Goal: Communication & Community: Answer question/provide support

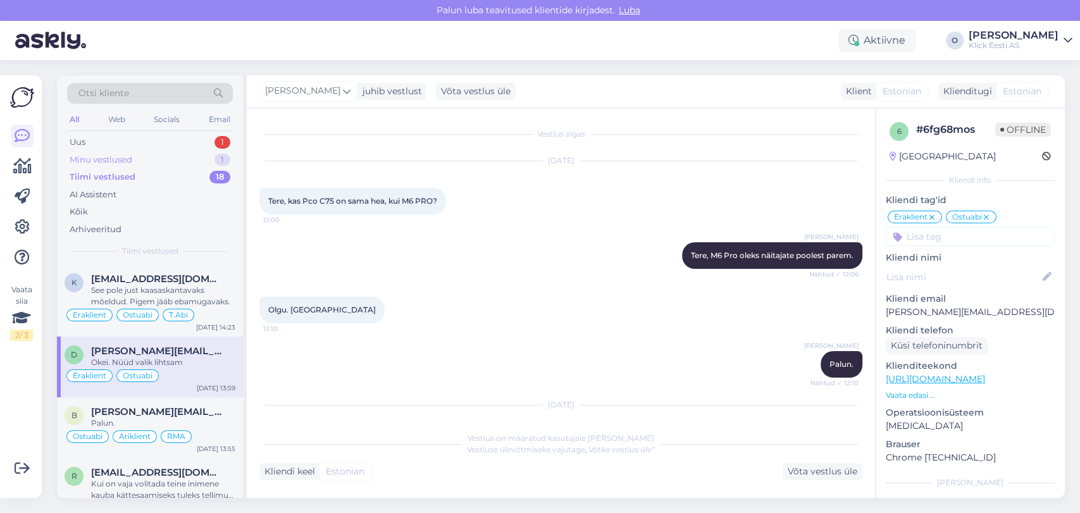
scroll to position [2035, 0]
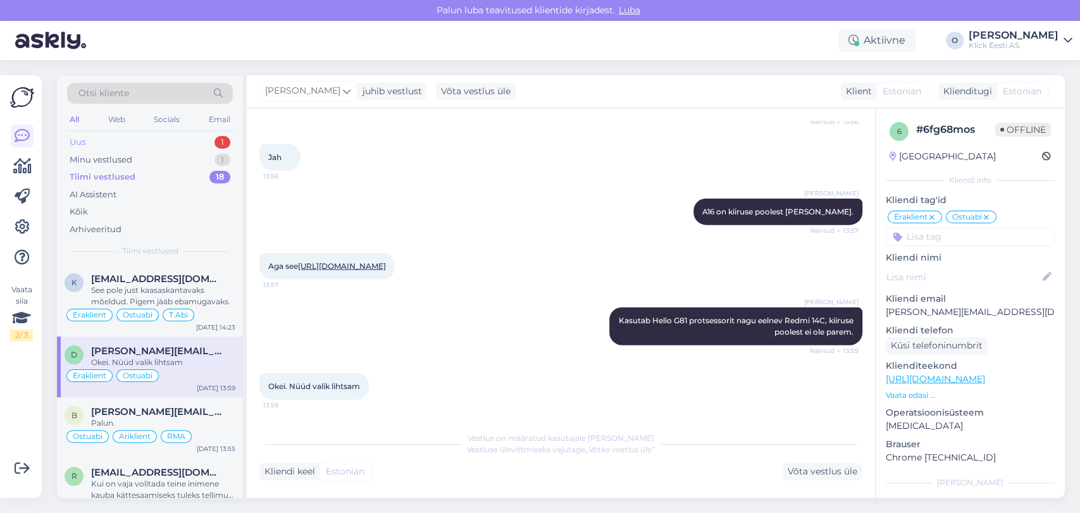
click at [112, 140] on div "Uus 1" at bounding box center [150, 143] width 166 height 18
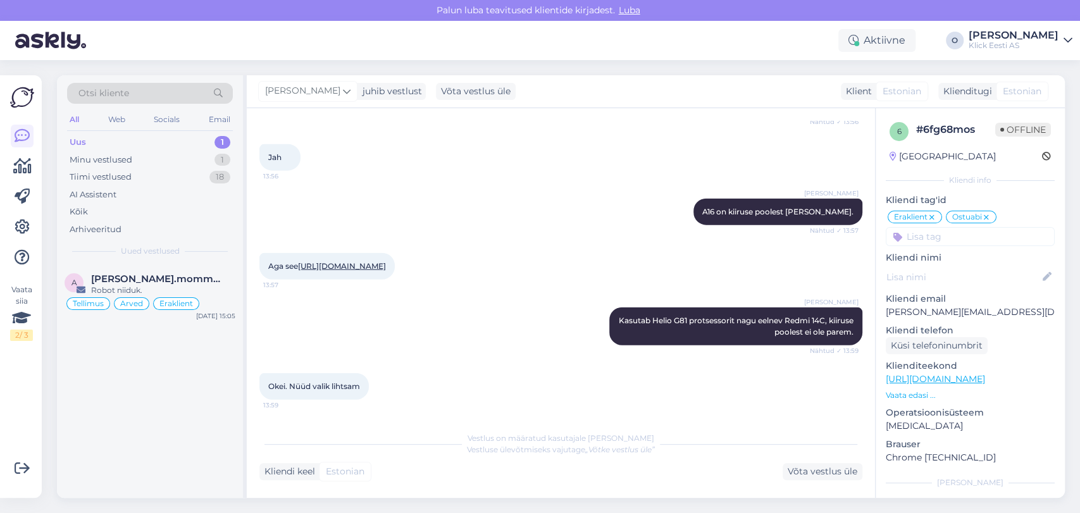
click at [112, 140] on div "Uus 1" at bounding box center [150, 143] width 166 height 18
click at [127, 278] on span "[PERSON_NAME].mommeja via [EMAIL_ADDRESS][DOMAIN_NAME]" at bounding box center [157, 278] width 132 height 11
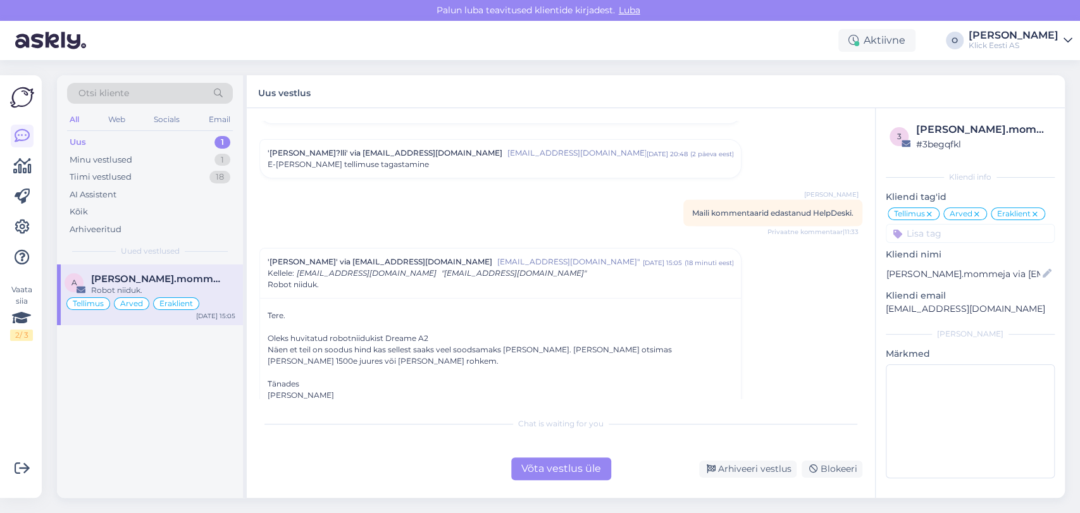
scroll to position [4984, 0]
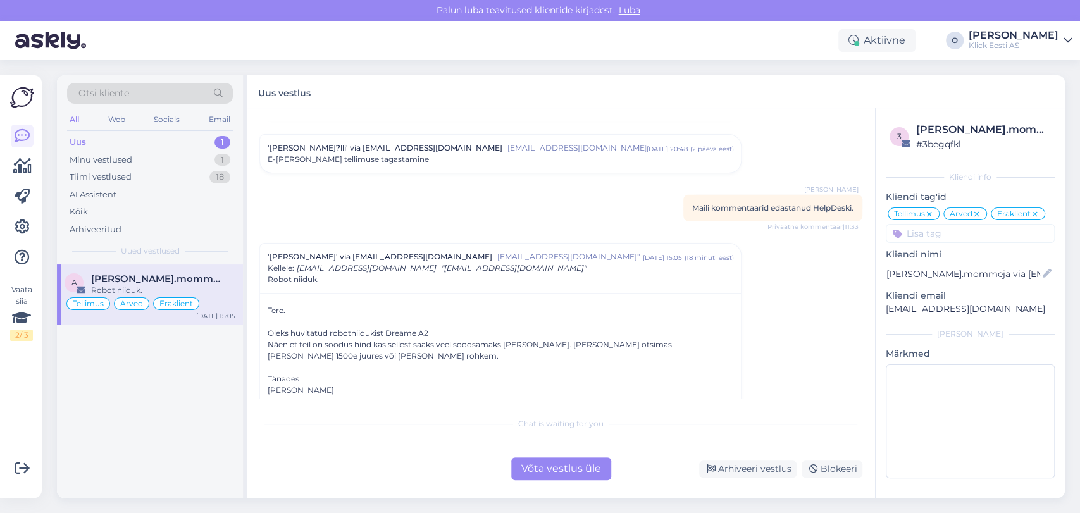
click at [301, 364] on div "Tere. Oleks huvitatud robotniidukist Dreame A2 Näen et teil on soodus hind kas …" at bounding box center [501, 356] width 466 height 103
copy div "[PERSON_NAME]"
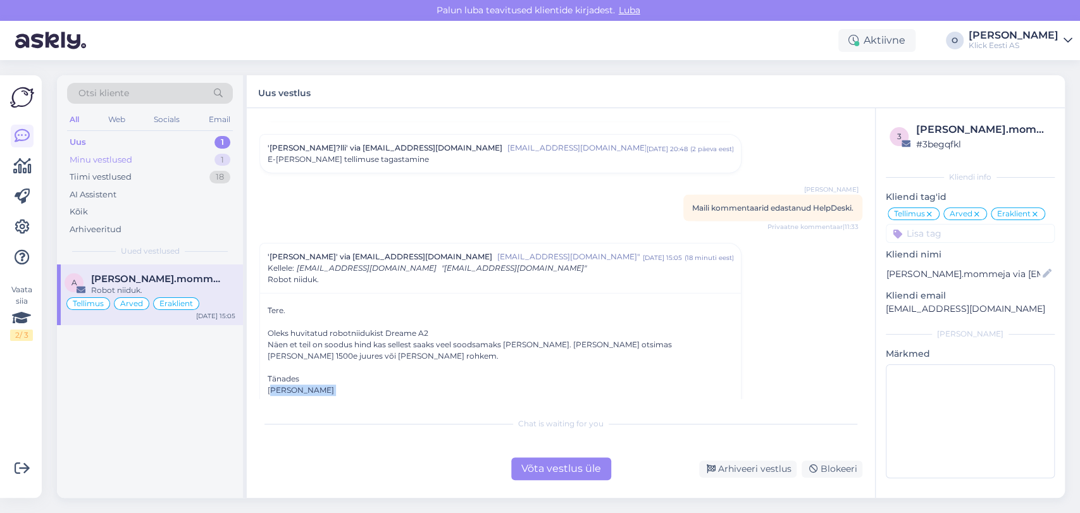
click at [145, 161] on div "Minu vestlused 1" at bounding box center [150, 160] width 166 height 18
click at [121, 282] on span "[EMAIL_ADDRESS][DOMAIN_NAME]" at bounding box center [157, 278] width 132 height 11
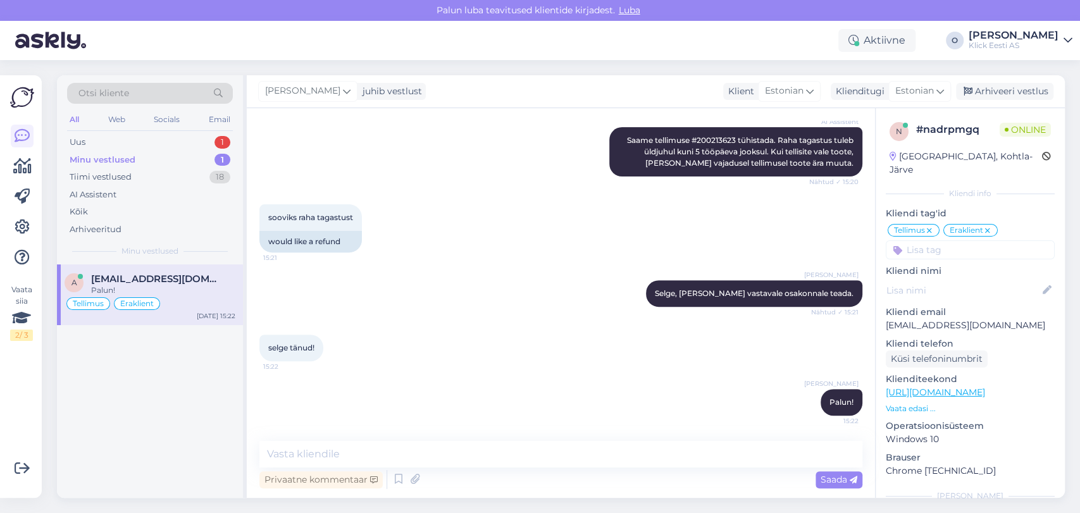
click at [878, 127] on div "n # nadrpmgq Online [GEOGRAPHIC_DATA], Kohtla-Järve Kliendi info Kliendi tag'id…" at bounding box center [970, 383] width 189 height 551
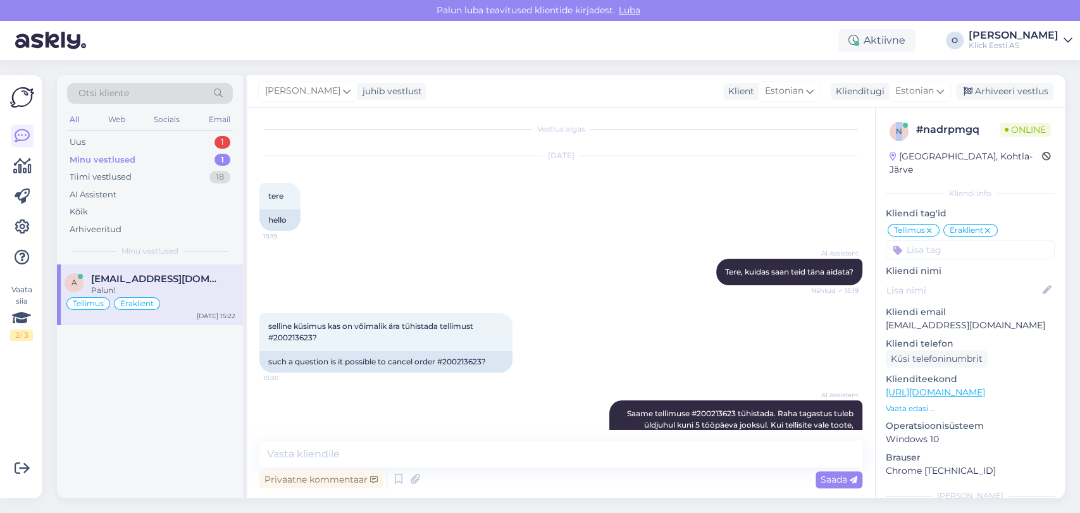
scroll to position [0, 0]
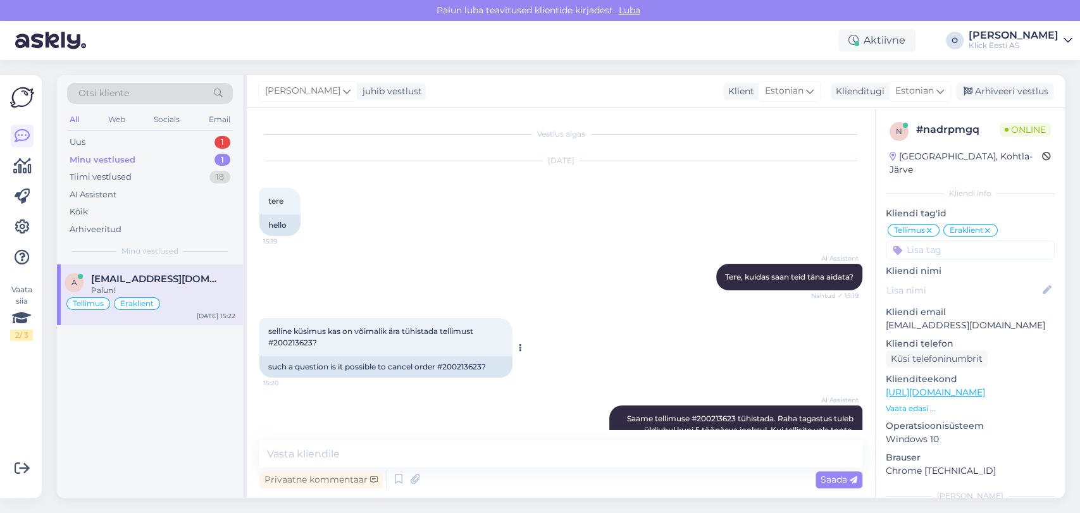
click at [294, 346] on span "selline küsimus kas on võimalik ära tühistada tellimust #200213623?" at bounding box center [371, 337] width 207 height 21
copy span "200213623"
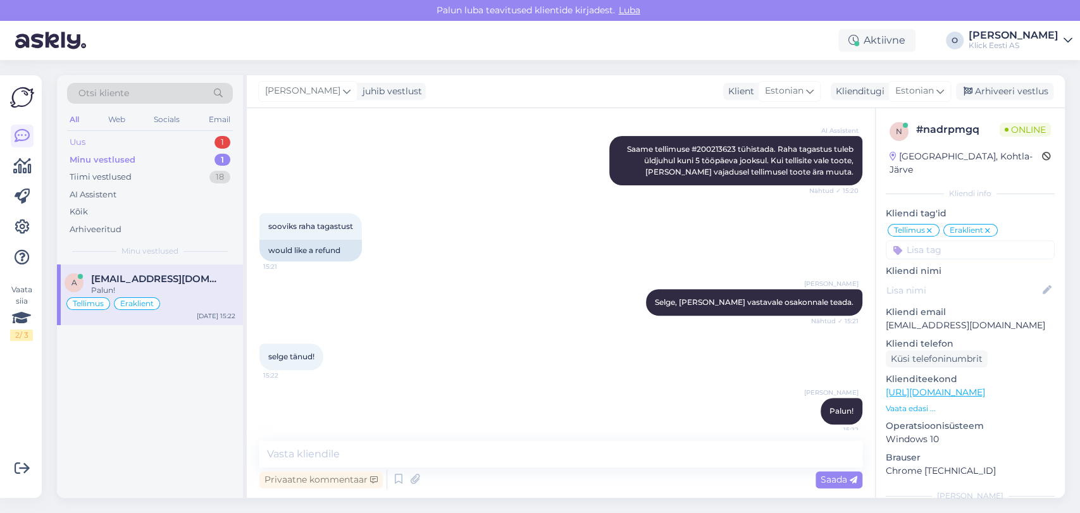
click at [137, 138] on div "Uus 1" at bounding box center [150, 143] width 166 height 18
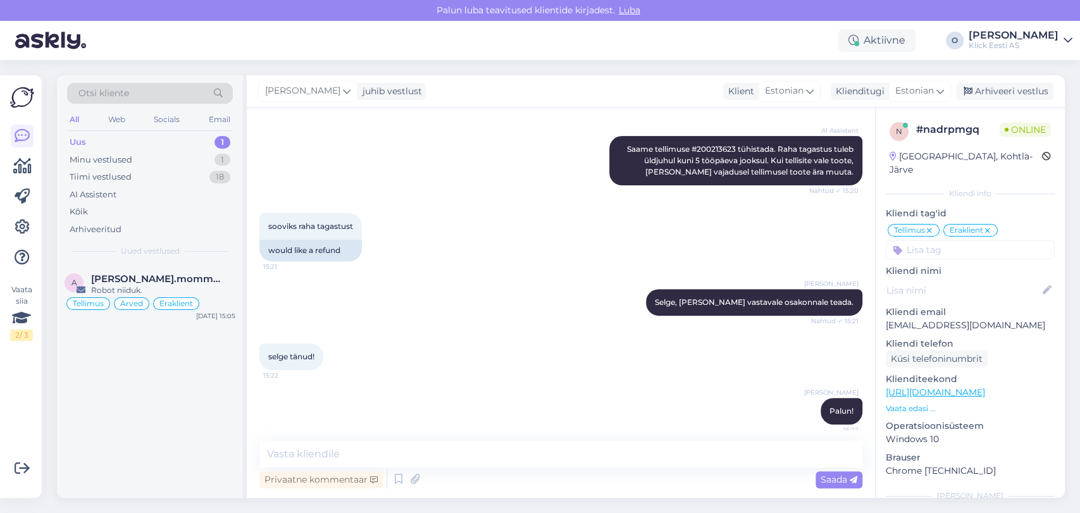
click at [137, 138] on div "Uus 1" at bounding box center [150, 143] width 166 height 18
click at [97, 285] on div "Robot niiduk." at bounding box center [163, 290] width 144 height 11
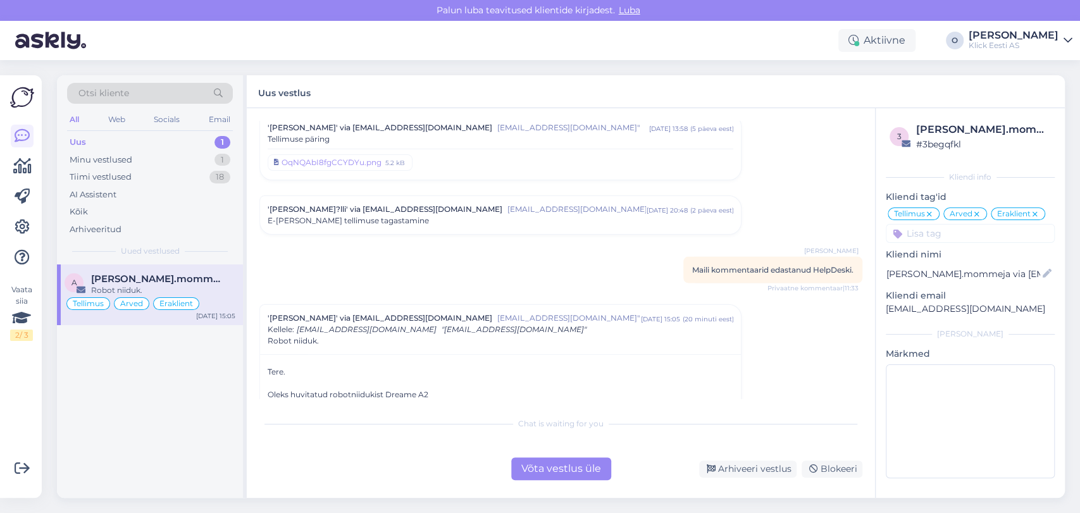
scroll to position [4984, 0]
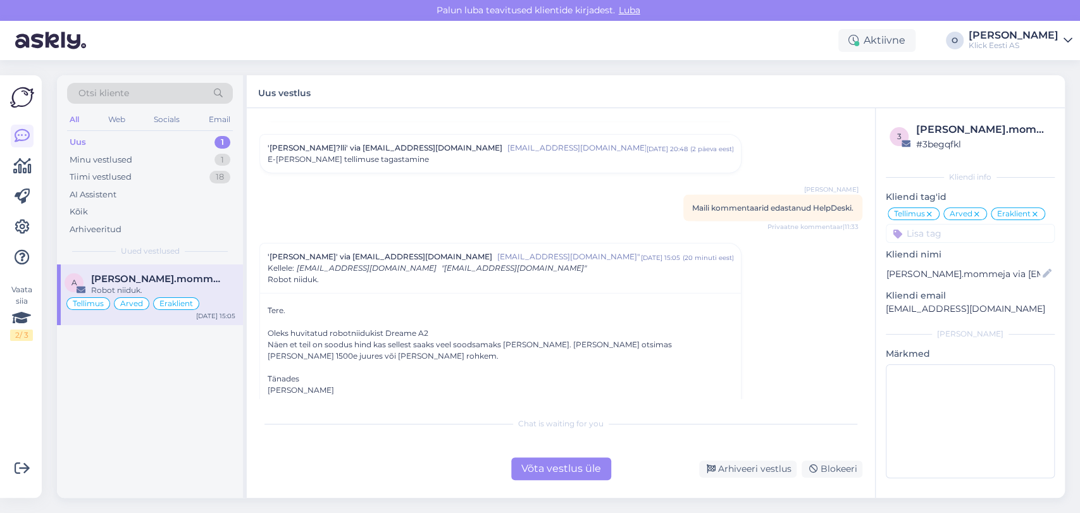
drag, startPoint x: 427, startPoint y: 312, endPoint x: 387, endPoint y: 313, distance: 40.5
click at [387, 313] on div "Tere. Oleks huvitatud robotniidukist Dreame A2 Näen et teil on soodus hind kas …" at bounding box center [501, 356] width 466 height 103
copy div "Dreame A2"
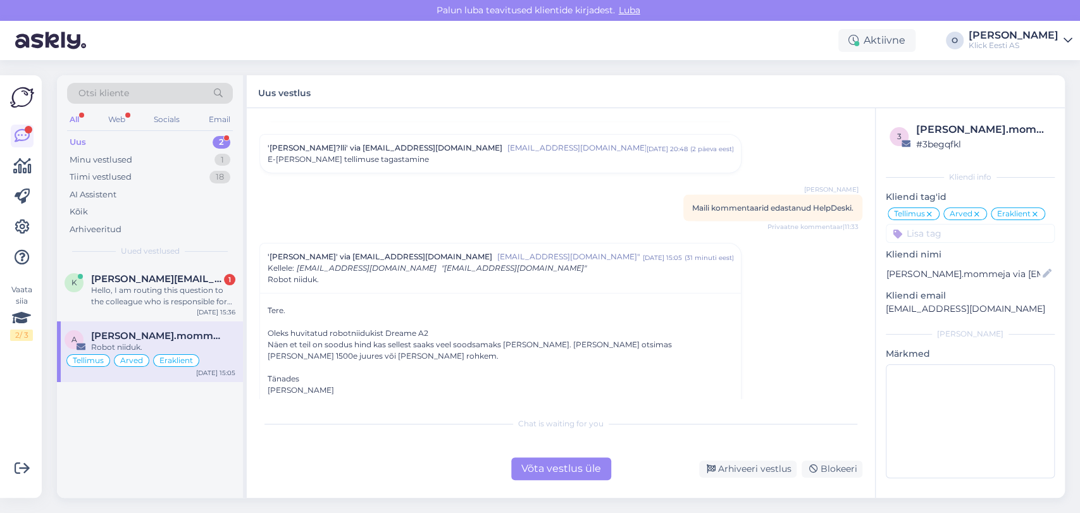
click at [172, 139] on div "Uus 2" at bounding box center [150, 143] width 166 height 18
click at [173, 289] on div "Hello, I am routing this question to the colleague who is responsible for this …" at bounding box center [163, 296] width 144 height 23
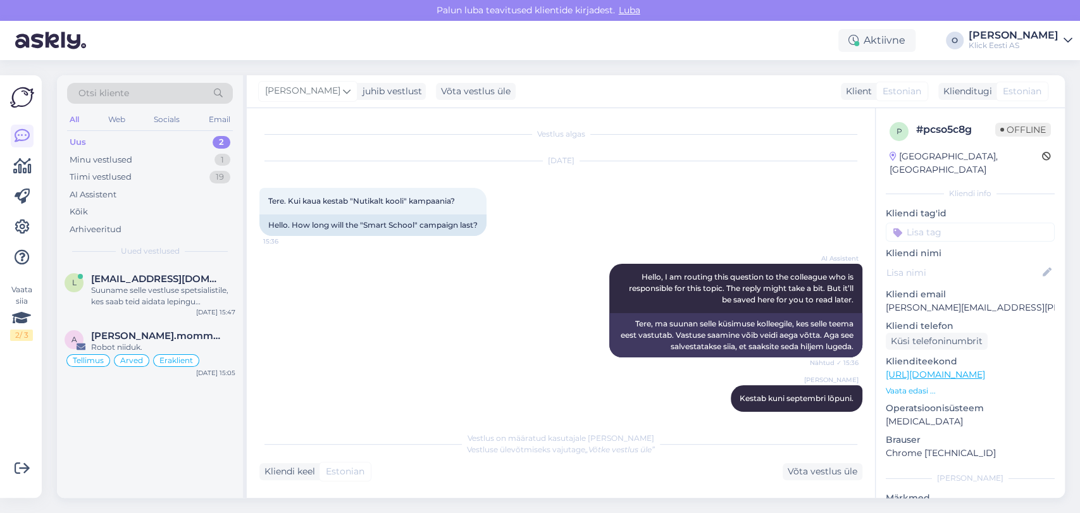
scroll to position [66, 0]
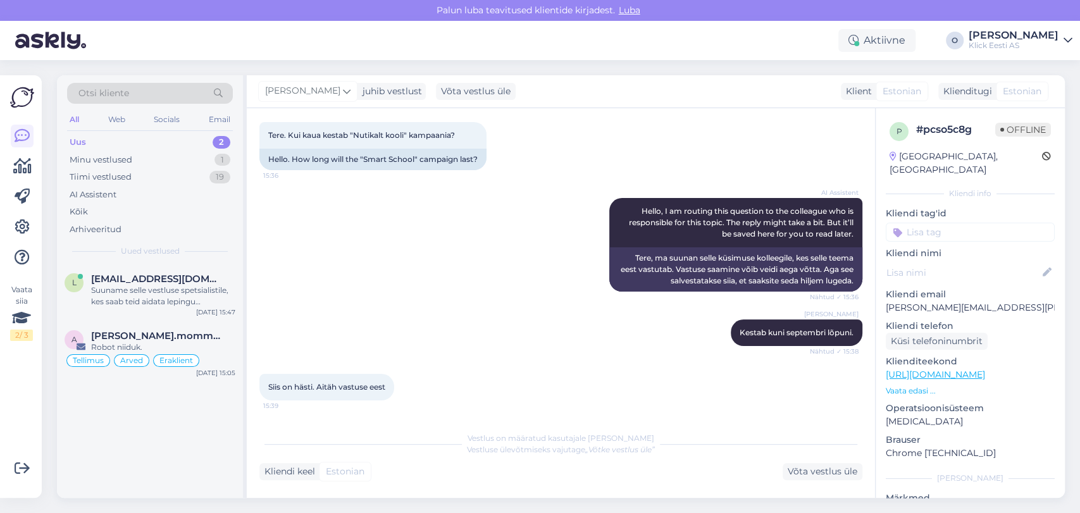
click at [156, 143] on div "Uus 2" at bounding box center [150, 143] width 166 height 18
click at [134, 280] on span "[EMAIL_ADDRESS][DOMAIN_NAME]" at bounding box center [157, 278] width 132 height 11
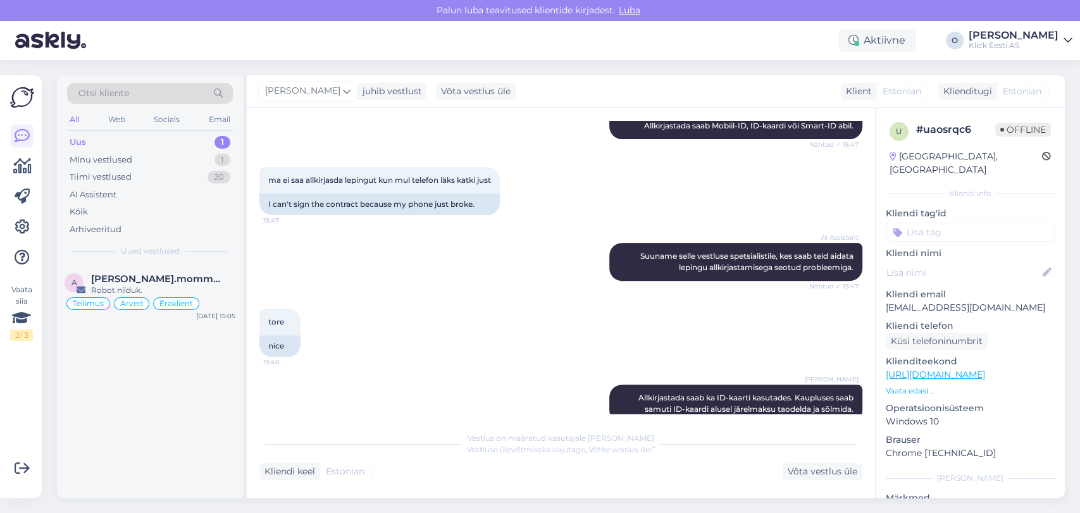
scroll to position [288, 0]
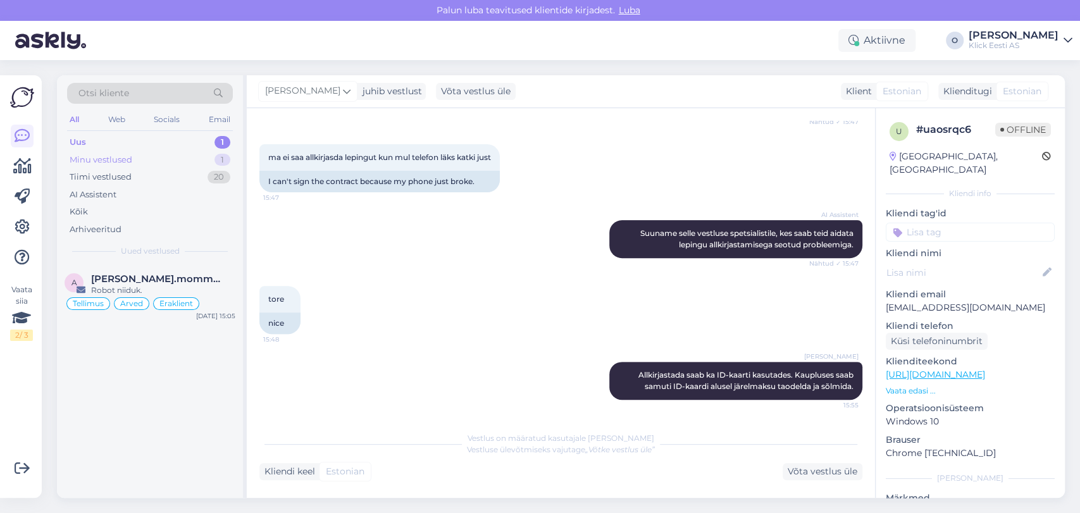
click at [148, 158] on div "Minu vestlused 1" at bounding box center [150, 160] width 166 height 18
click at [132, 142] on div "Uus 1" at bounding box center [150, 143] width 166 height 18
click at [122, 275] on span "[EMAIL_ADDRESS][DOMAIN_NAME]" at bounding box center [157, 278] width 132 height 11
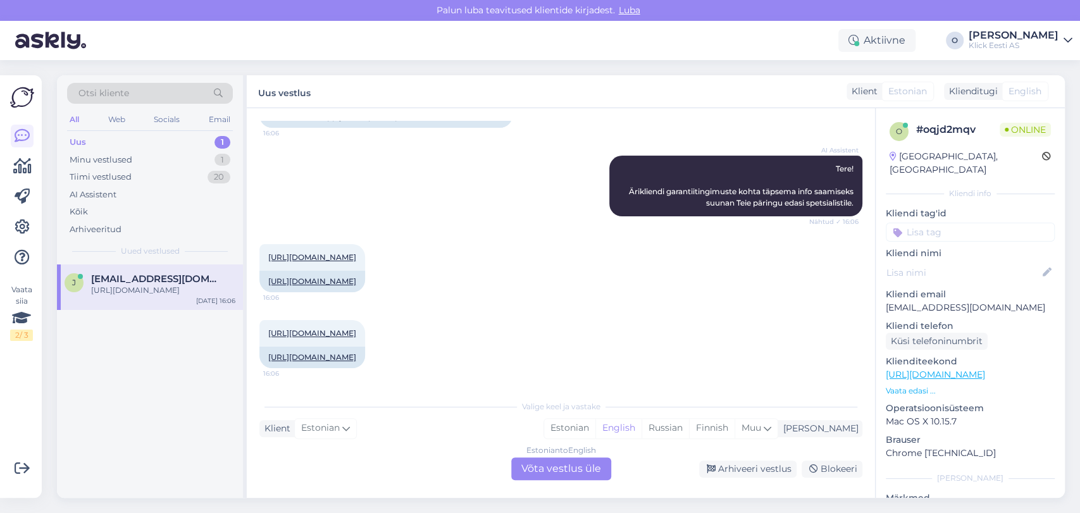
scroll to position [199, 0]
click at [207, 178] on div "Tiimi vestlused 20" at bounding box center [150, 177] width 166 height 18
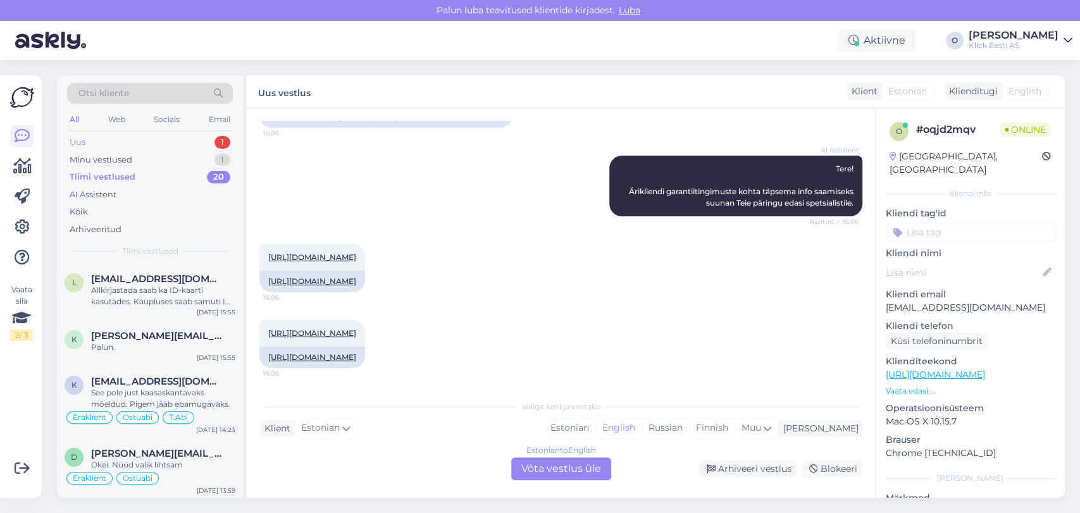
click at [173, 147] on div "Uus 1" at bounding box center [150, 143] width 166 height 18
